Goal: Transaction & Acquisition: Obtain resource

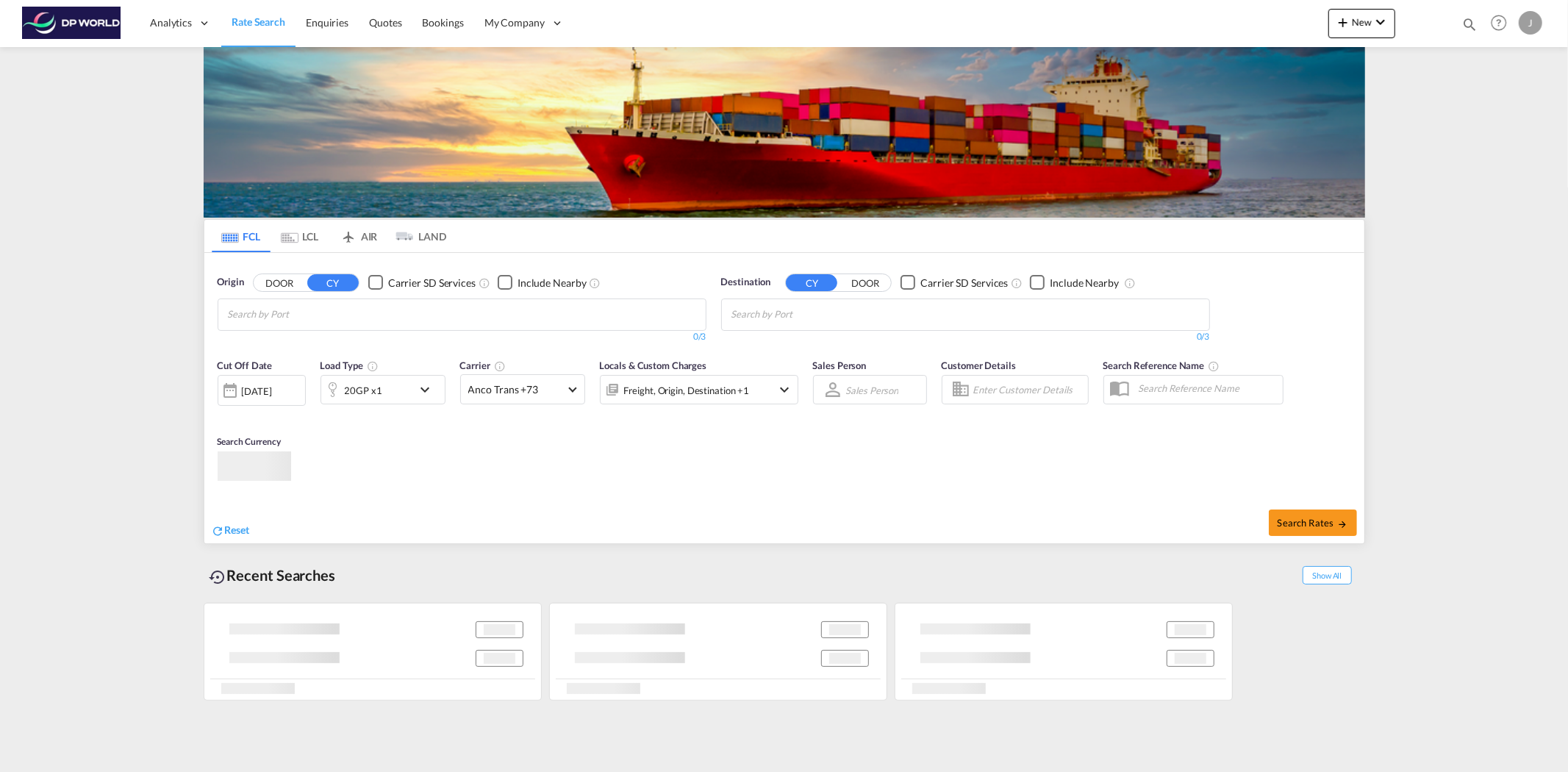
click at [283, 324] on md-autocomplete-wrap "Chips container with autocompletion. Enter the text area, type text to search, …" at bounding box center [297, 314] width 139 height 23
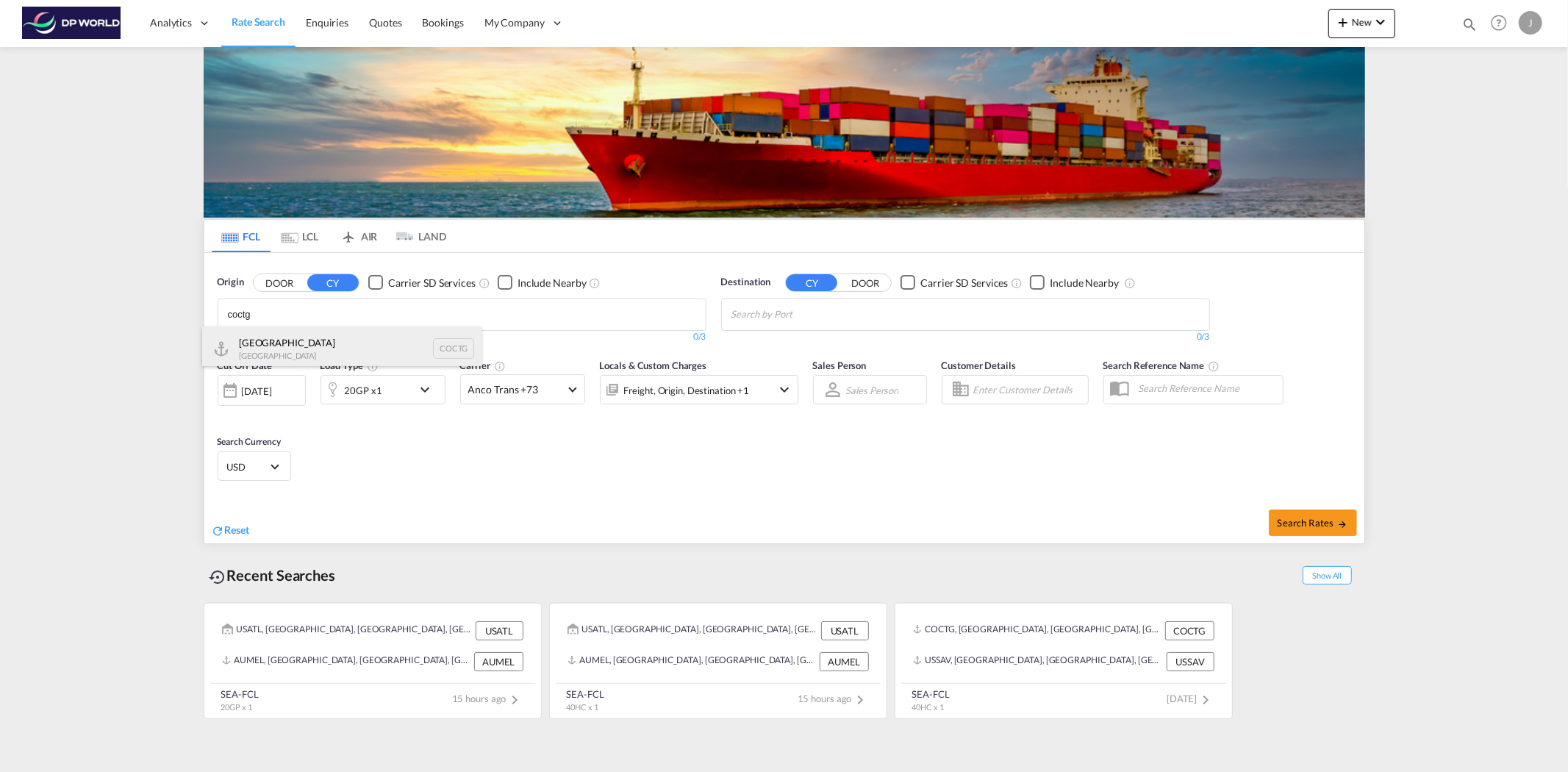
type input "coctg"
click at [290, 353] on div "Cartagena [GEOGRAPHIC_DATA] COCTG" at bounding box center [341, 348] width 280 height 44
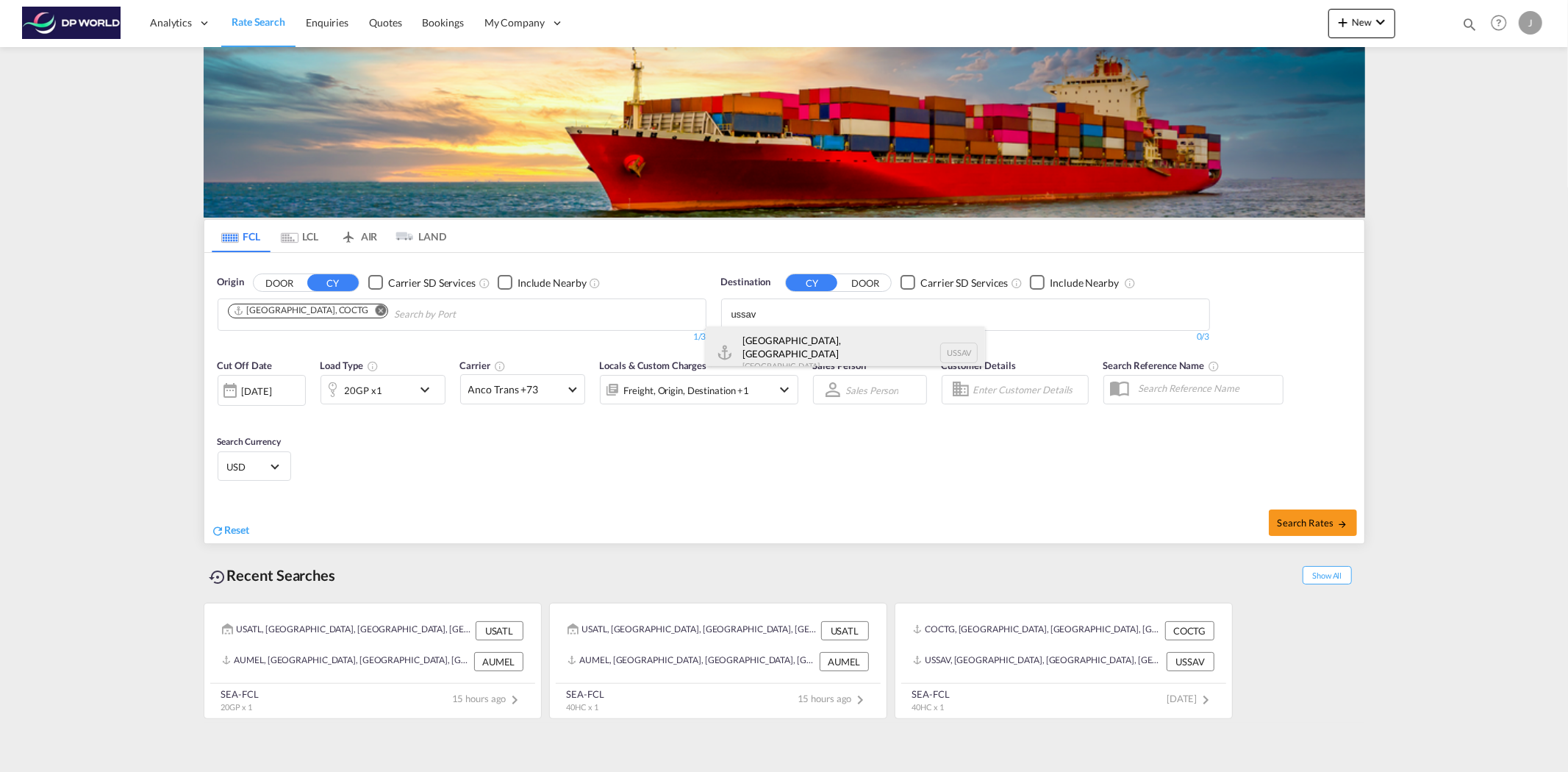
type input "ussav"
click at [806, 335] on div "[GEOGRAPHIC_DATA], [GEOGRAPHIC_DATA] [GEOGRAPHIC_DATA] USSAV" at bounding box center [845, 353] width 280 height 53
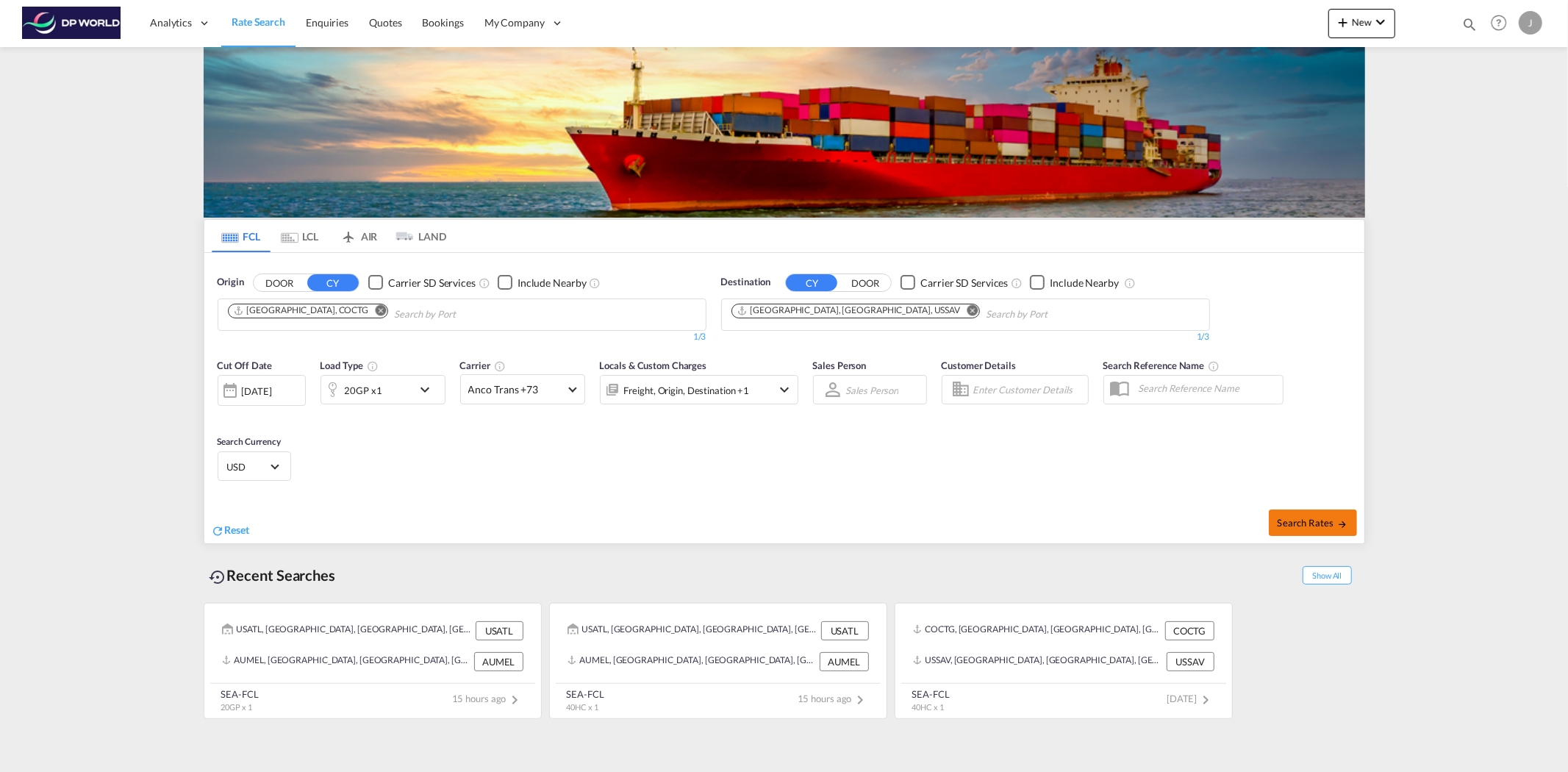
click at [1322, 517] on span "Search Rates" at bounding box center [1313, 523] width 71 height 12
type input "COCTG to USSAV / [DATE]"
